Goal: Information Seeking & Learning: Learn about a topic

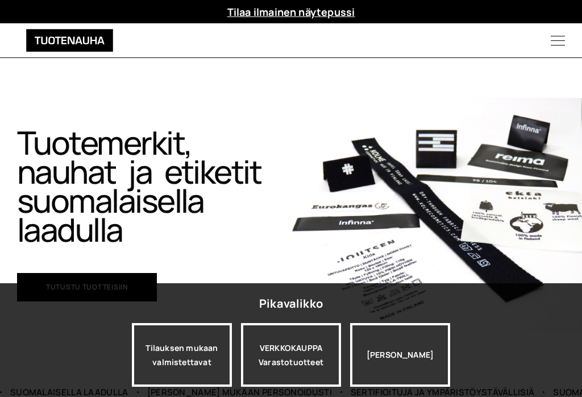
click at [312, 356] on div "VERKKOKAUPPA Varastotuotteet" at bounding box center [291, 355] width 100 height 64
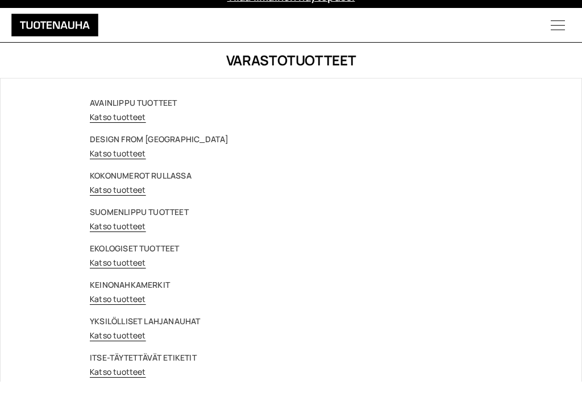
scroll to position [15, 0]
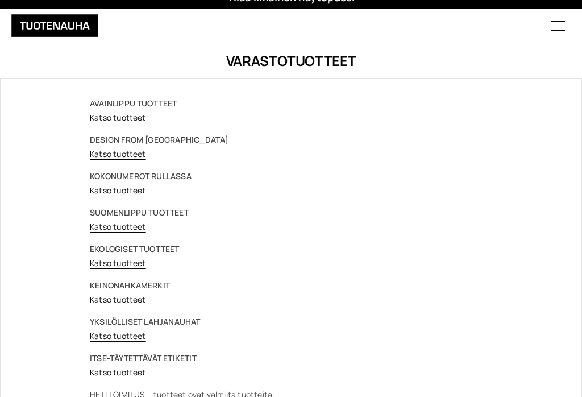
click at [132, 304] on link "Katso tuotteet" at bounding box center [118, 299] width 56 height 11
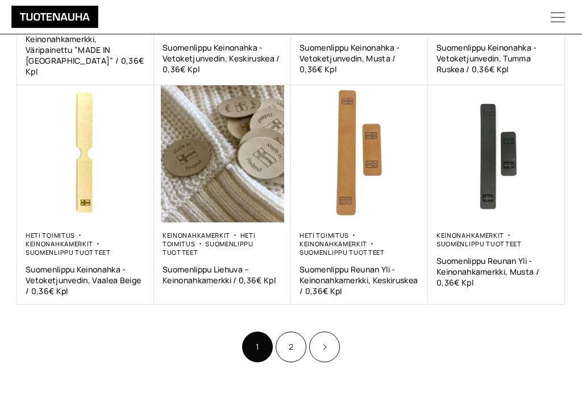
scroll to position [603, 0]
click at [291, 345] on link "2" at bounding box center [291, 346] width 31 height 31
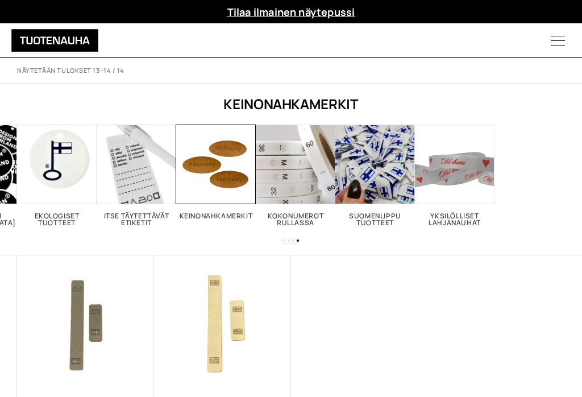
click at [239, 167] on span "Visit product category Keinonahkamerkit" at bounding box center [216, 164] width 80 height 80
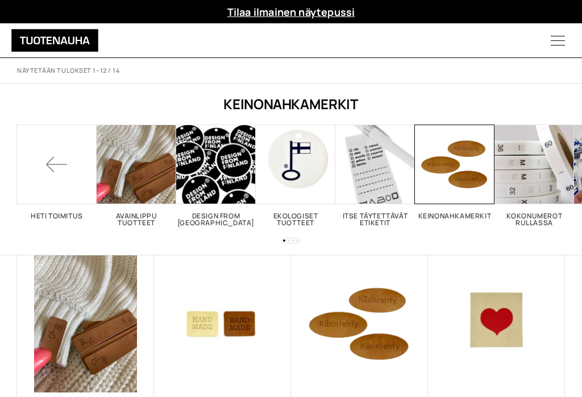
click at [57, 176] on span at bounding box center [57, 164] width 80 height 80
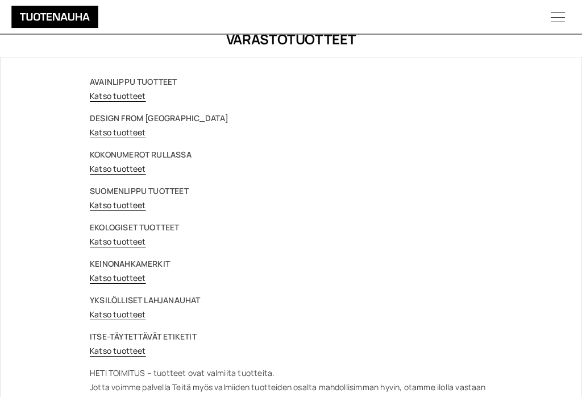
scroll to position [37, 0]
click at [128, 245] on link "Katso tuotteet" at bounding box center [118, 240] width 56 height 11
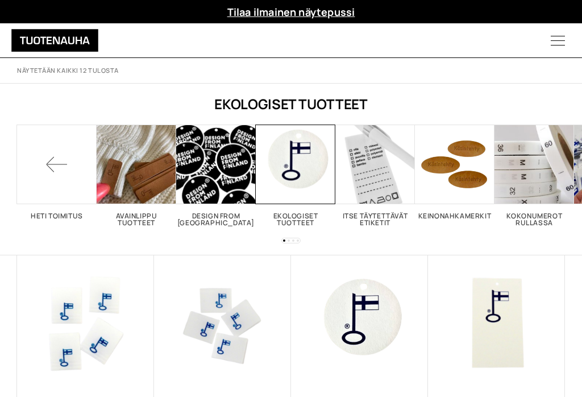
click at [297, 242] on div at bounding box center [290, 241] width 19 height 6
click at [47, 163] on span at bounding box center [57, 164] width 80 height 80
click at [57, 162] on span at bounding box center [57, 164] width 80 height 80
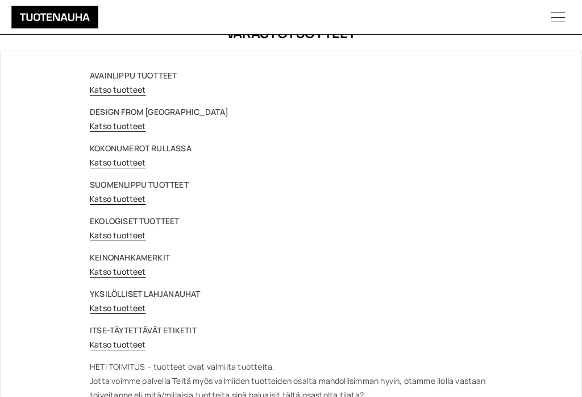
scroll to position [42, 0]
click at [98, 275] on link "Katso tuotteet" at bounding box center [118, 272] width 56 height 11
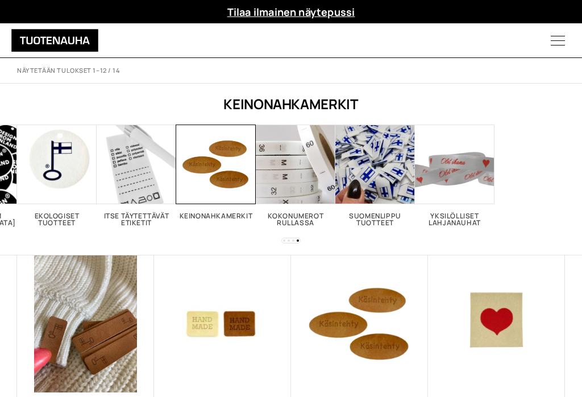
click at [243, 334] on img at bounding box center [222, 323] width 137 height 137
click at [385, 333] on img at bounding box center [359, 323] width 137 height 137
click at [539, 255] on img at bounding box center [496, 323] width 137 height 137
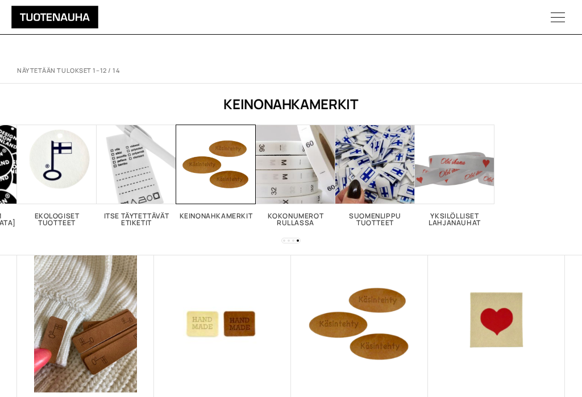
scroll to position [621, 0]
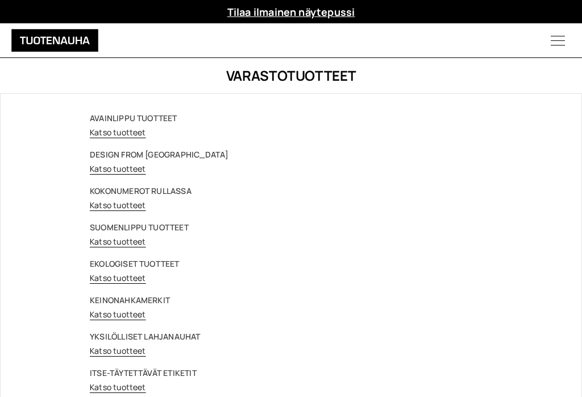
scroll to position [15, 0]
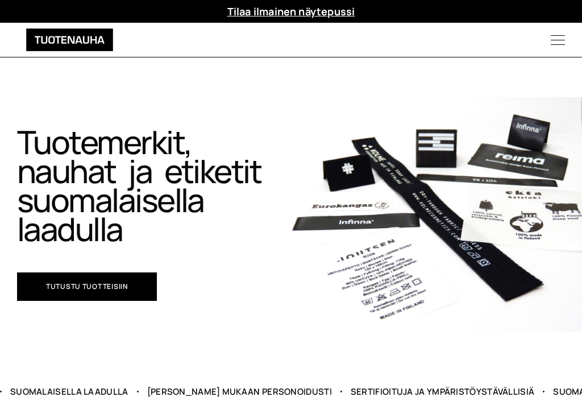
scroll to position [1, 0]
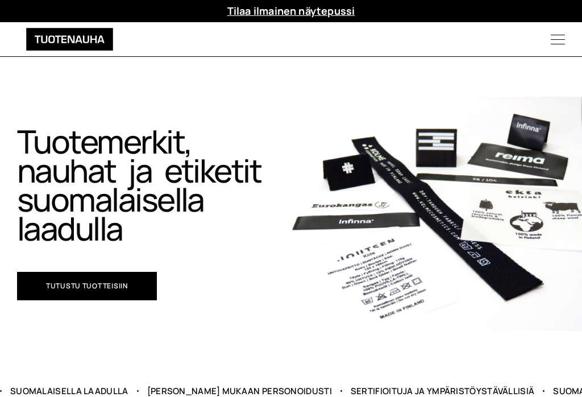
click at [124, 280] on link "Tutustu tuotteisiin" at bounding box center [87, 286] width 140 height 28
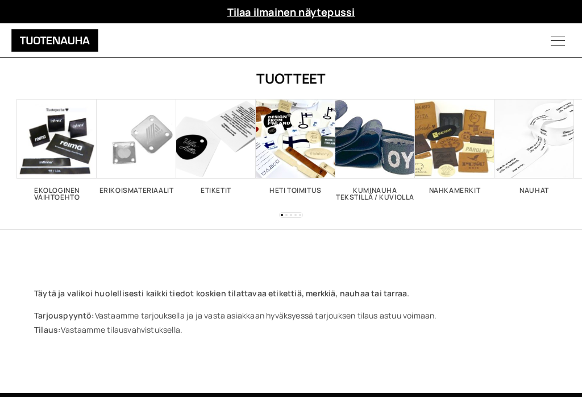
click at [61, 151] on span "Visit product category Ekologinen vaihtoehto" at bounding box center [57, 139] width 80 height 80
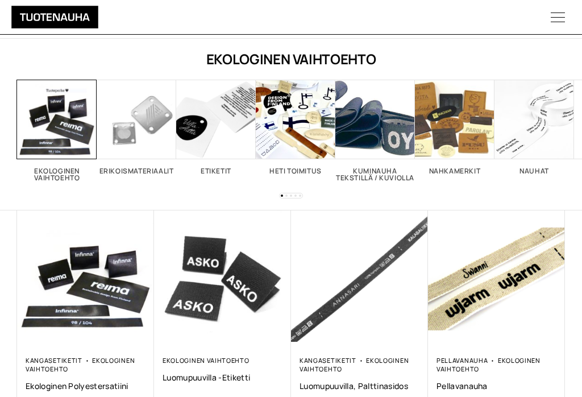
scroll to position [44, 0]
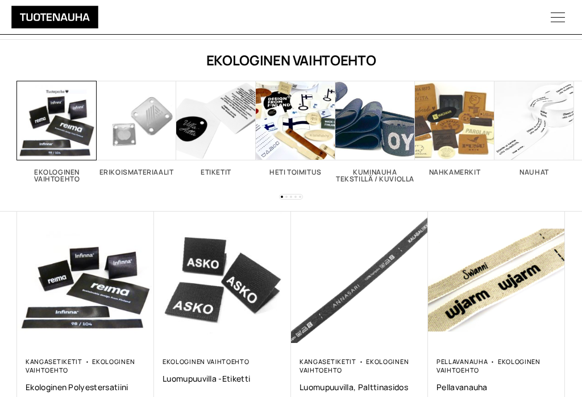
click at [565, 9] on button "Menu" at bounding box center [558, 17] width 48 height 34
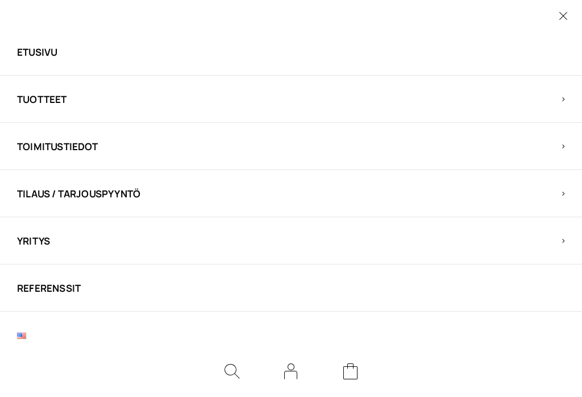
click at [40, 102] on span "Tuotteet" at bounding box center [281, 99] width 528 height 13
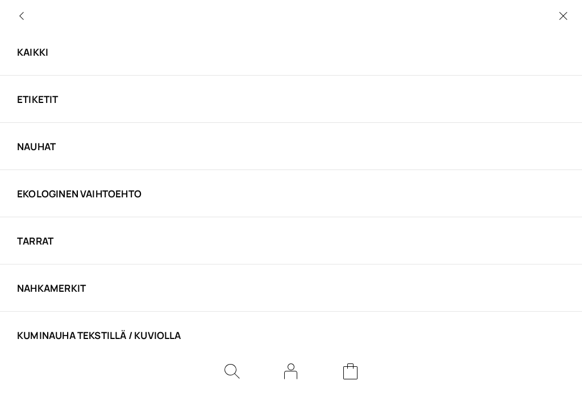
click at [37, 50] on link "Kaikki" at bounding box center [281, 51] width 528 height 13
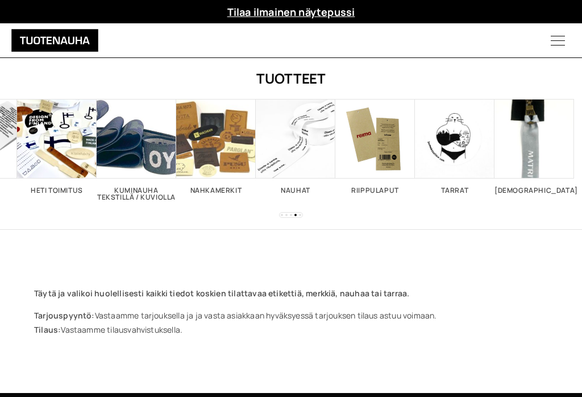
click at [534, 154] on span "Visit product category Vedin" at bounding box center [535, 139] width 80 height 80
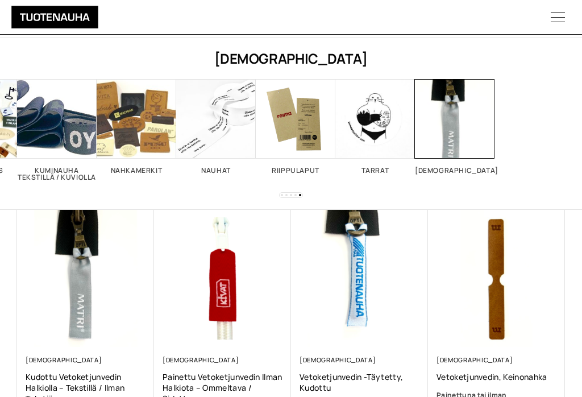
scroll to position [47, 0]
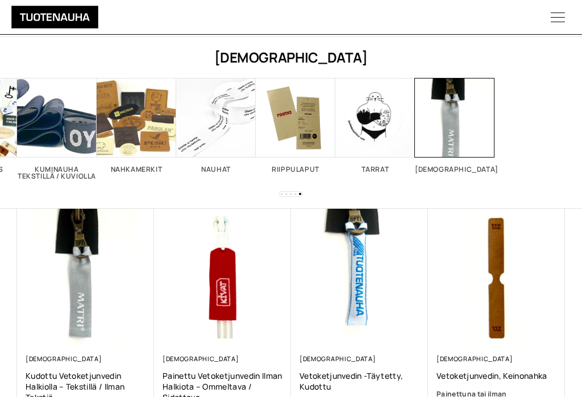
click at [566, 15] on icon "Menu" at bounding box center [558, 17] width 48 height 14
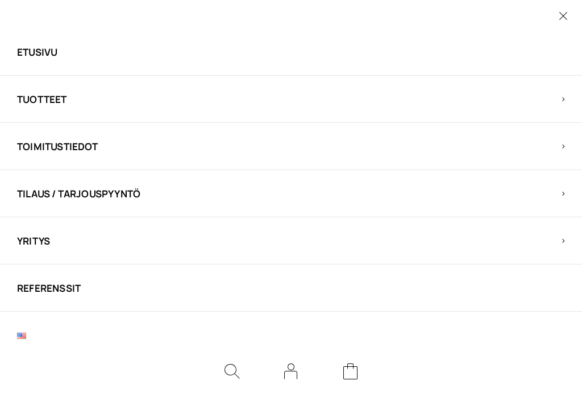
click at [65, 107] on li "Tuotteet Kaikki Etiketit Nauhat Ekologinen vaihtoehto Tarrat Nahkamerkit Kumina…" at bounding box center [291, 99] width 582 height 47
click at [58, 101] on span "Tuotteet" at bounding box center [281, 99] width 528 height 13
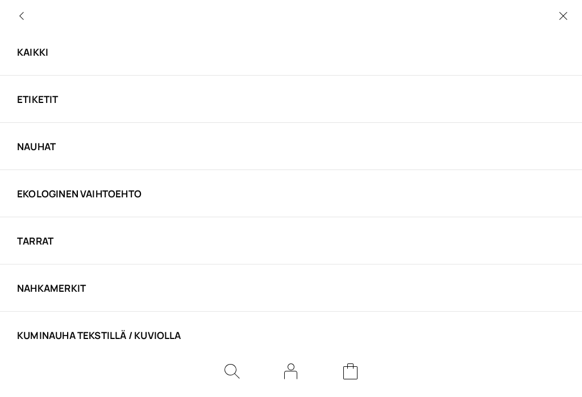
click at [52, 56] on link "Kaikki" at bounding box center [281, 51] width 528 height 13
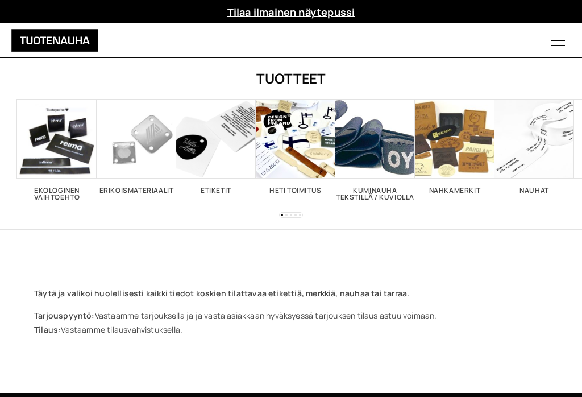
click at [473, 168] on span "Visit product category Nahkamerkit" at bounding box center [455, 139] width 80 height 80
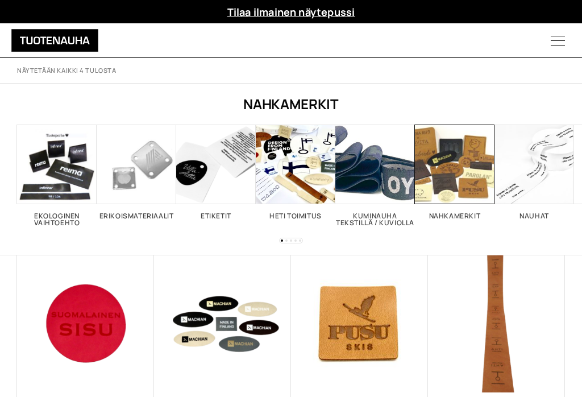
click at [58, 163] on span "Visit product category Ekologinen vaihtoehto" at bounding box center [57, 164] width 80 height 80
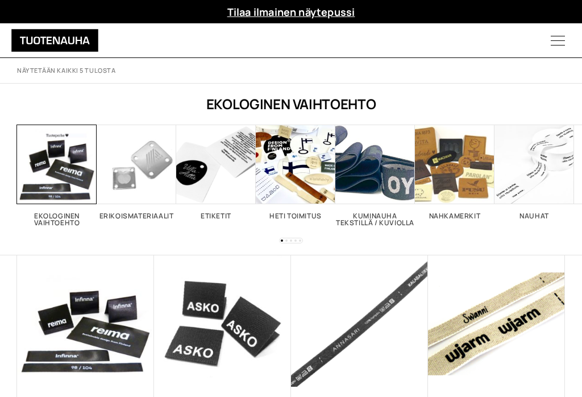
click at [562, 42] on icon "Menu" at bounding box center [558, 41] width 48 height 14
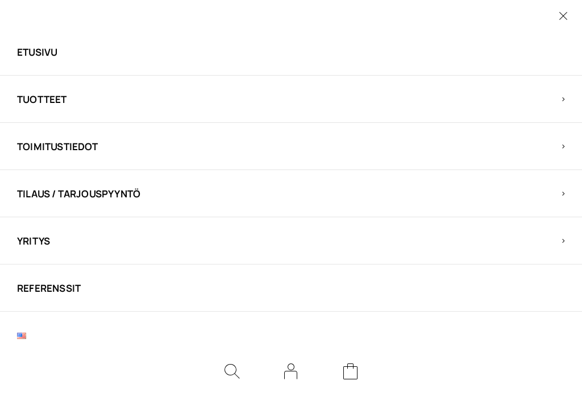
click at [23, 58] on link "Etusivu" at bounding box center [281, 51] width 528 height 13
click at [42, 52] on link "Etusivu" at bounding box center [281, 51] width 528 height 13
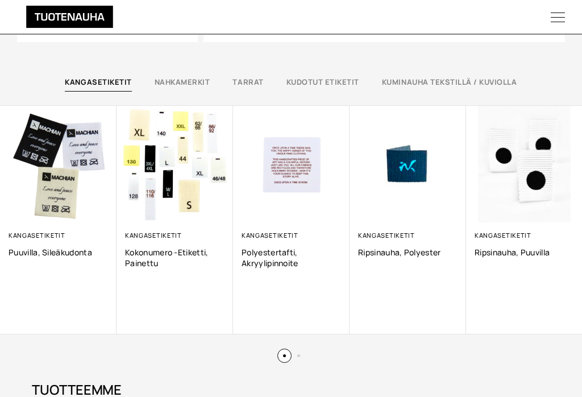
scroll to position [572, 0]
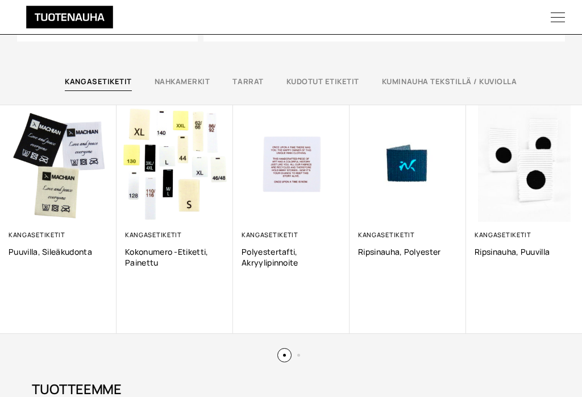
click at [418, 161] on img at bounding box center [408, 163] width 117 height 117
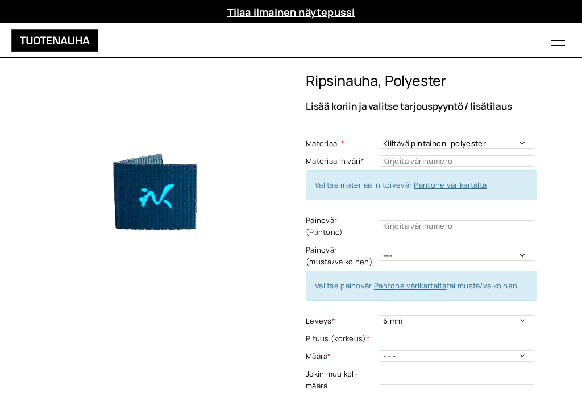
click at [563, 44] on icon "Menu" at bounding box center [558, 41] width 48 height 14
